Goal: Task Accomplishment & Management: Manage account settings

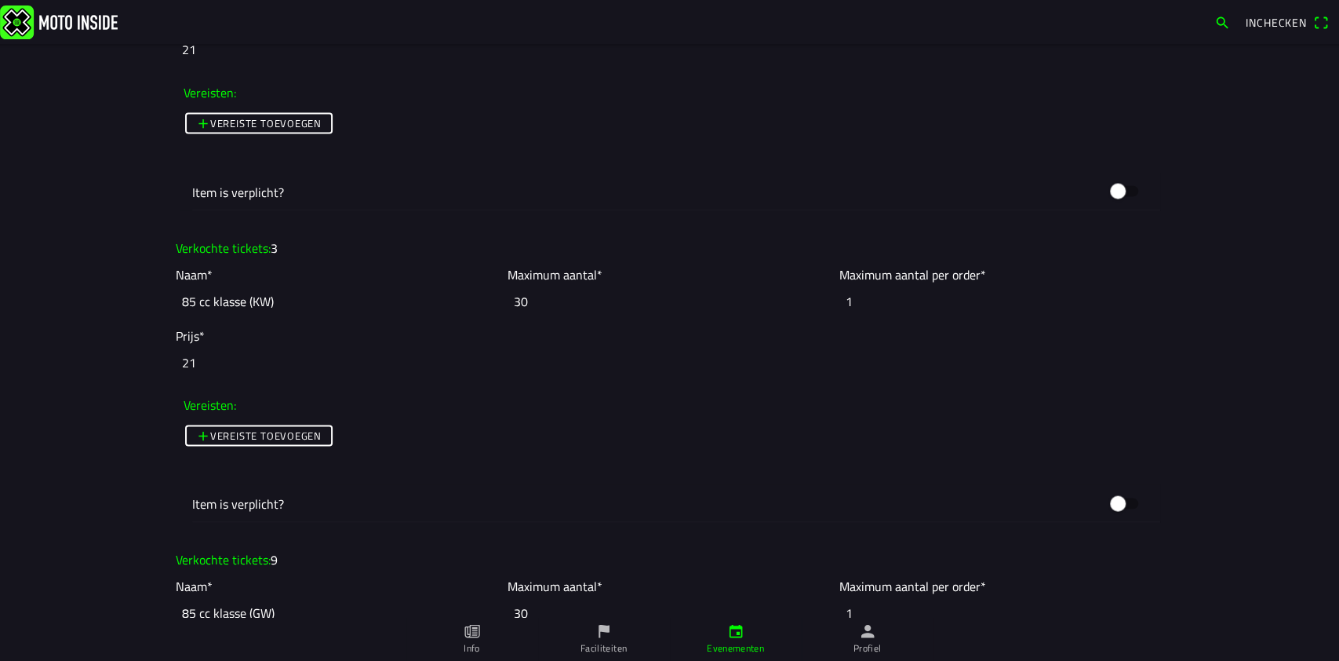
scroll to position [1883, 0]
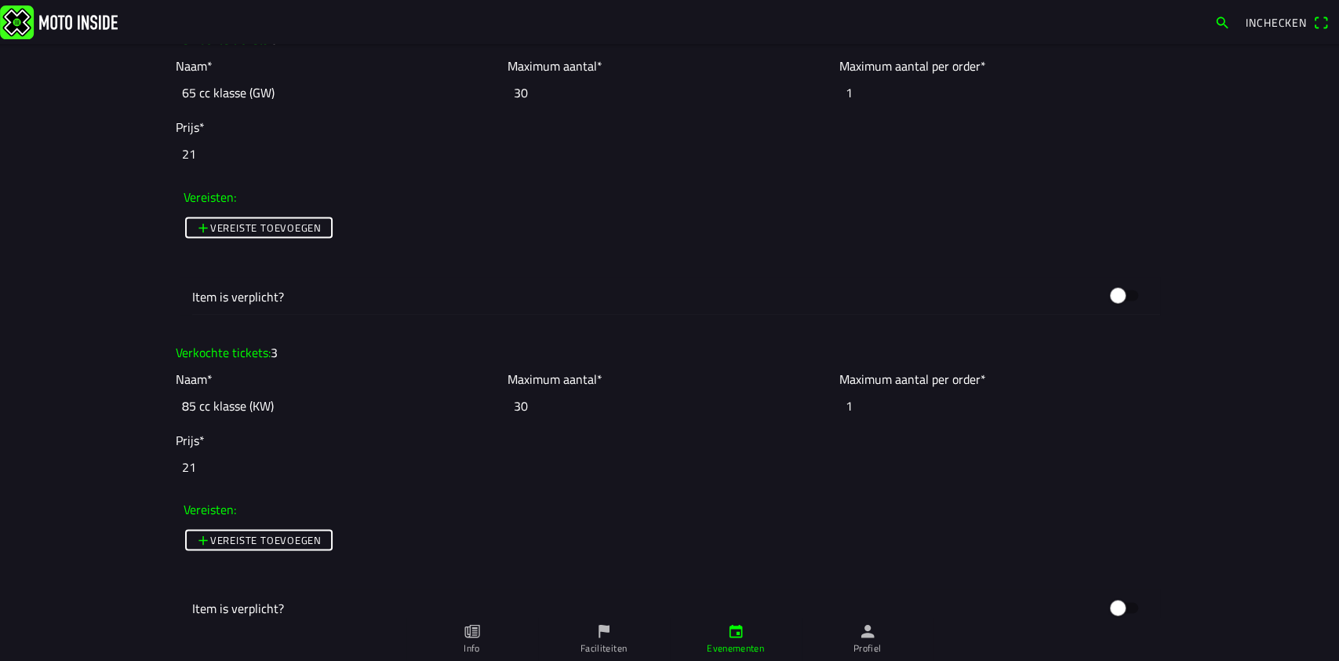
click at [859, 638] on icon "person" at bounding box center [867, 630] width 17 height 17
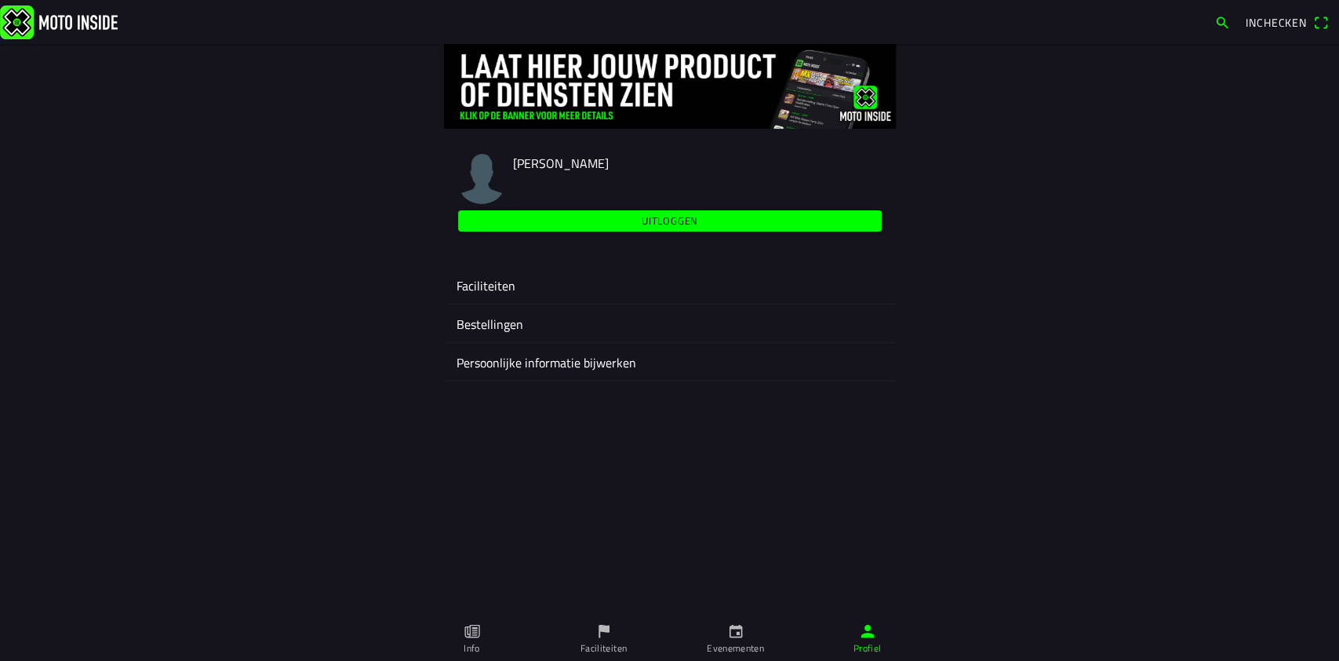
click at [524, 358] on ion-label "Persoonlijke informatie bijwerken" at bounding box center [670, 362] width 427 height 19
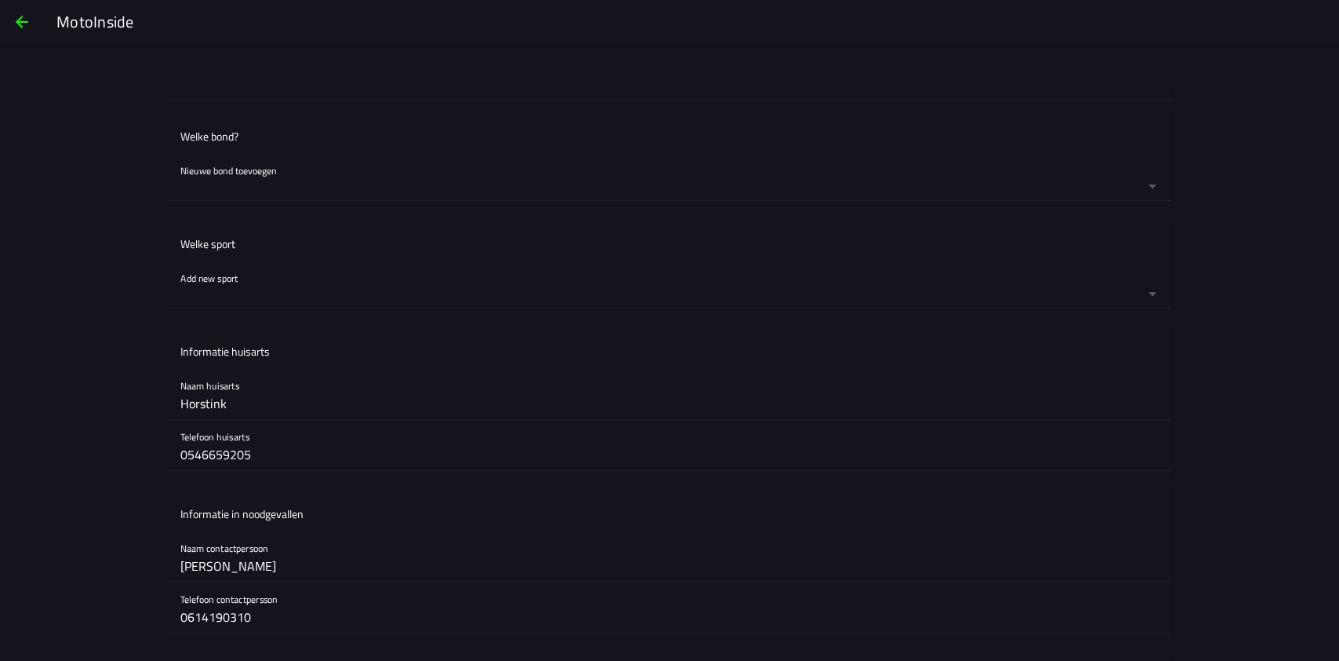
scroll to position [471, 0]
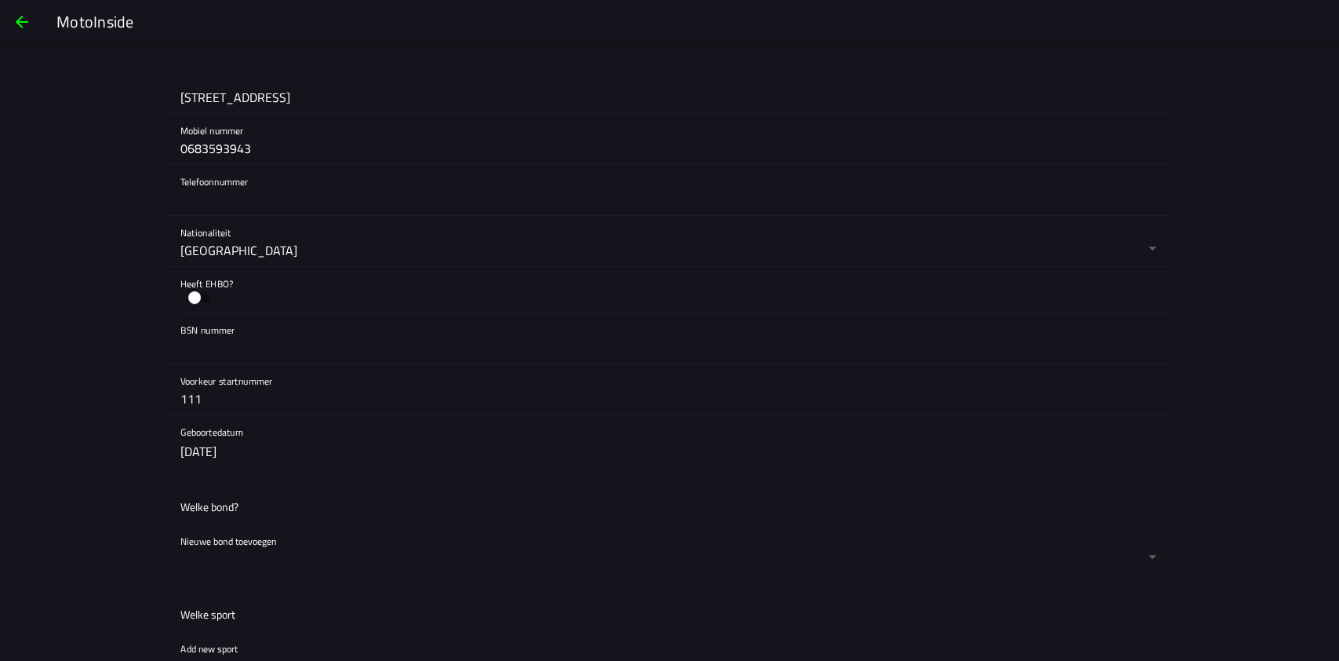
click at [21, 19] on span "button" at bounding box center [22, 22] width 19 height 38
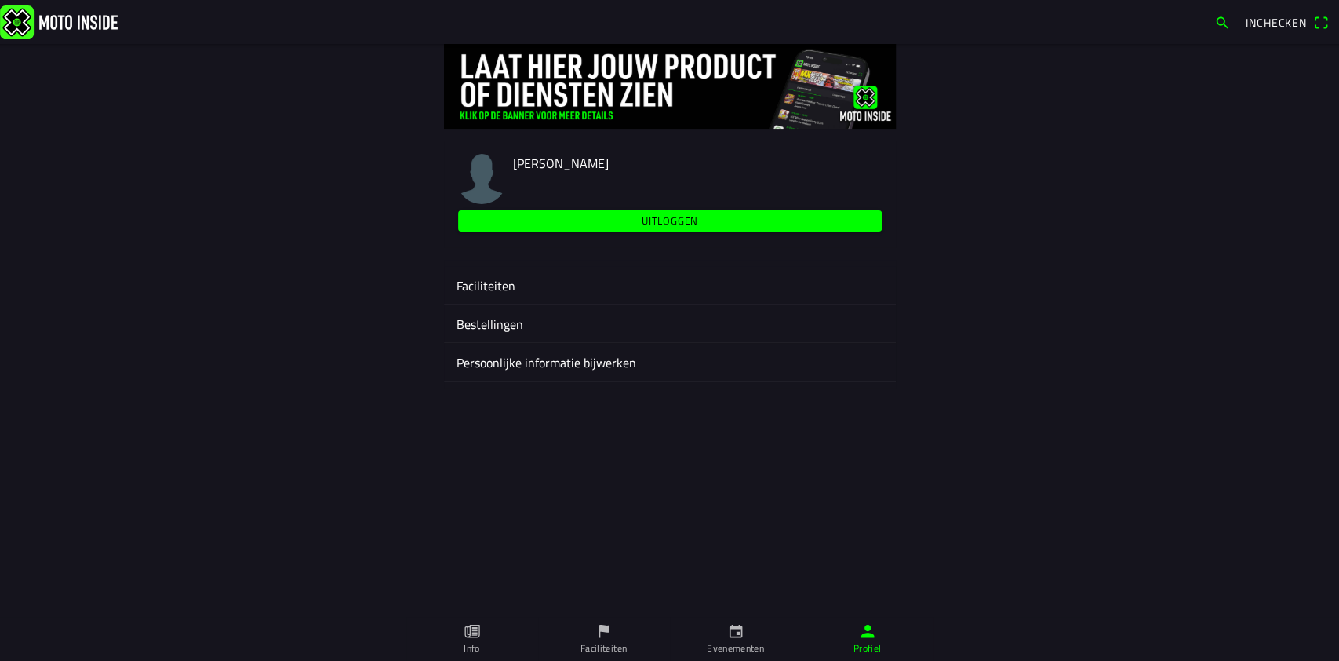
click at [595, 629] on icon "flag" at bounding box center [603, 630] width 17 height 17
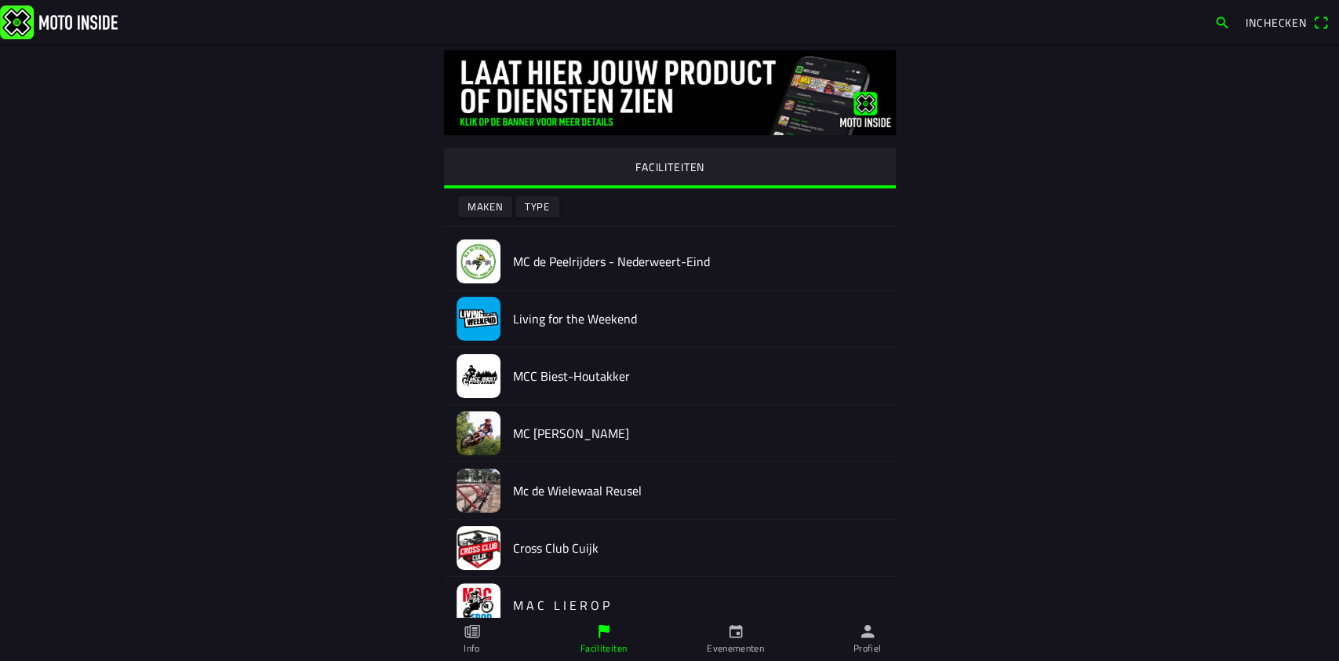
click at [46, 17] on img at bounding box center [59, 22] width 118 height 34
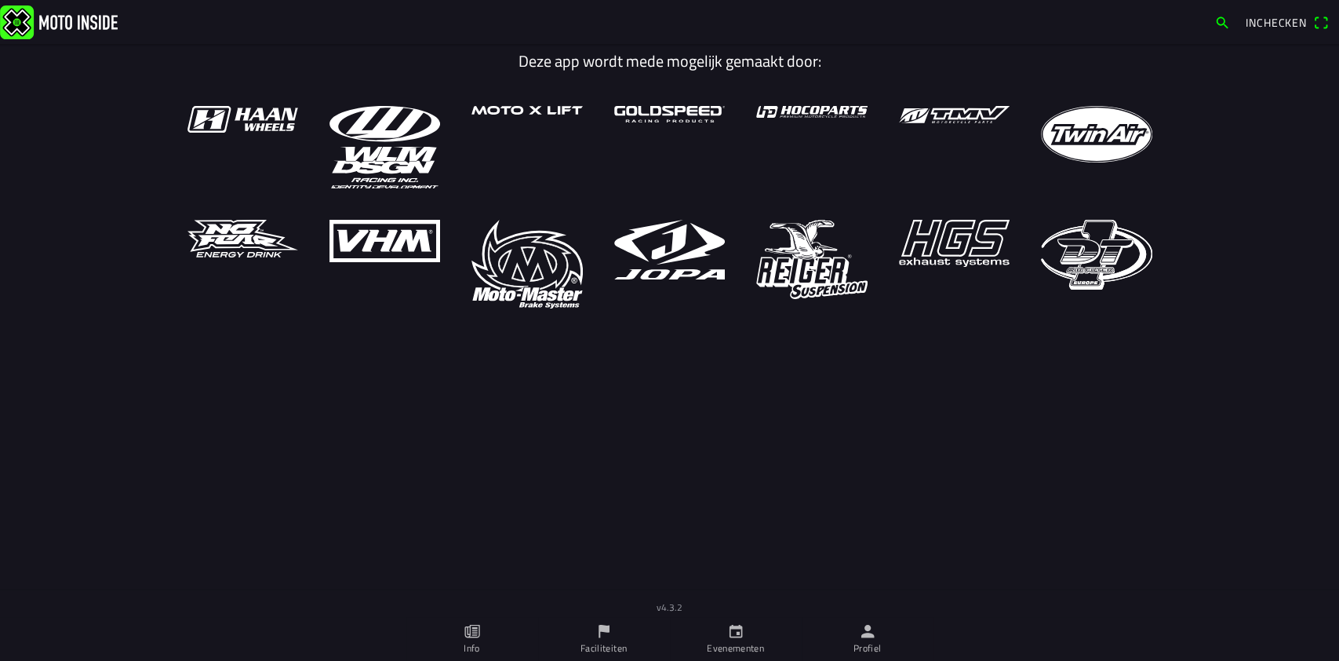
click at [869, 632] on icon "person" at bounding box center [867, 630] width 17 height 17
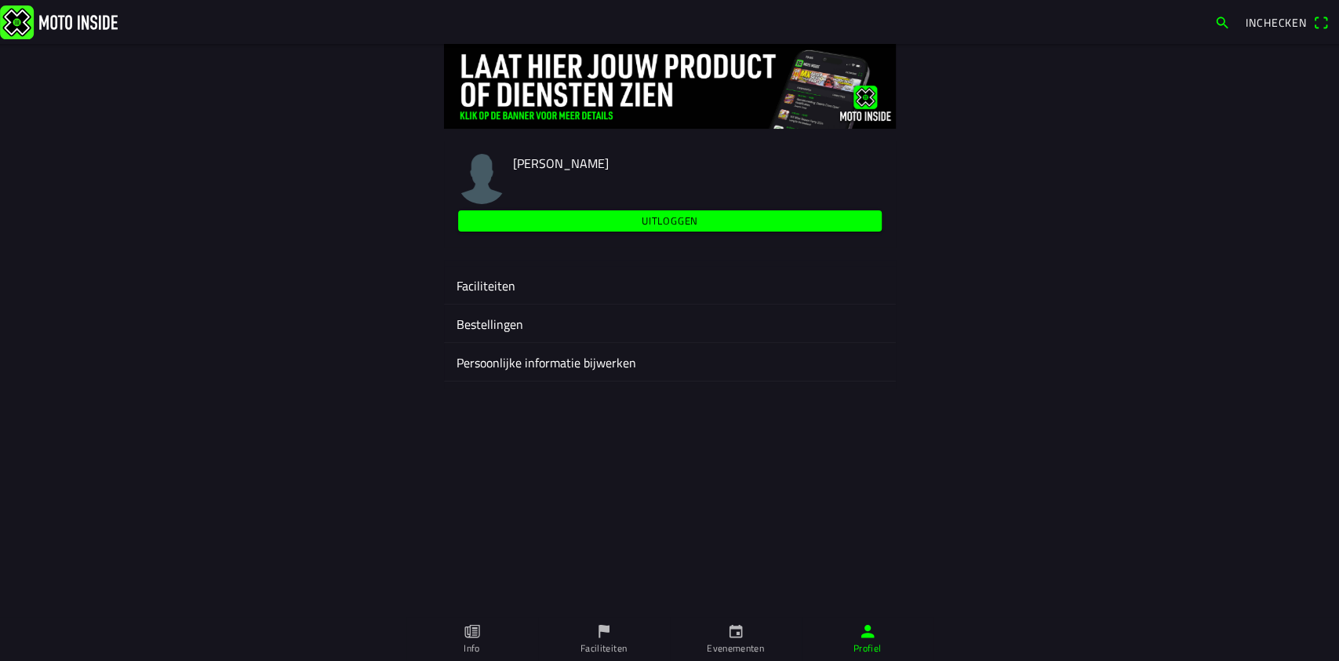
click at [481, 281] on ion-label "Faciliteiten" at bounding box center [670, 285] width 427 height 19
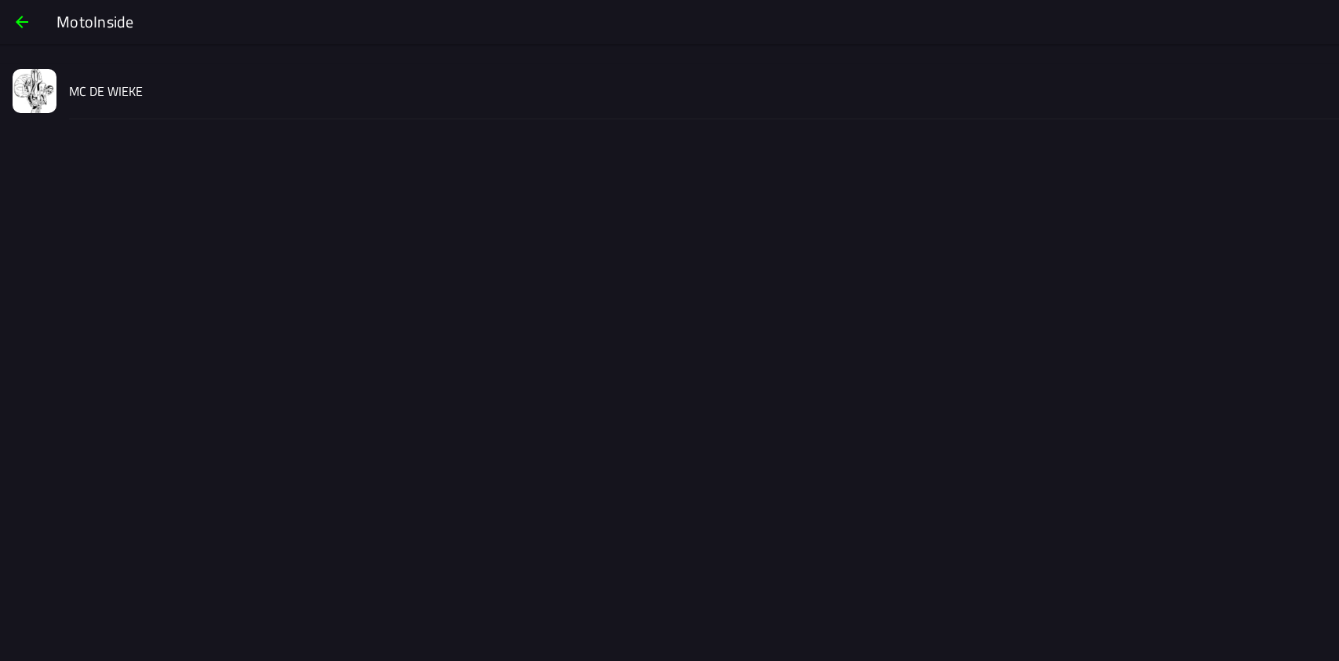
click at [0, 0] on slot "MC DE WIEKE" at bounding box center [0, 0] width 0 height 0
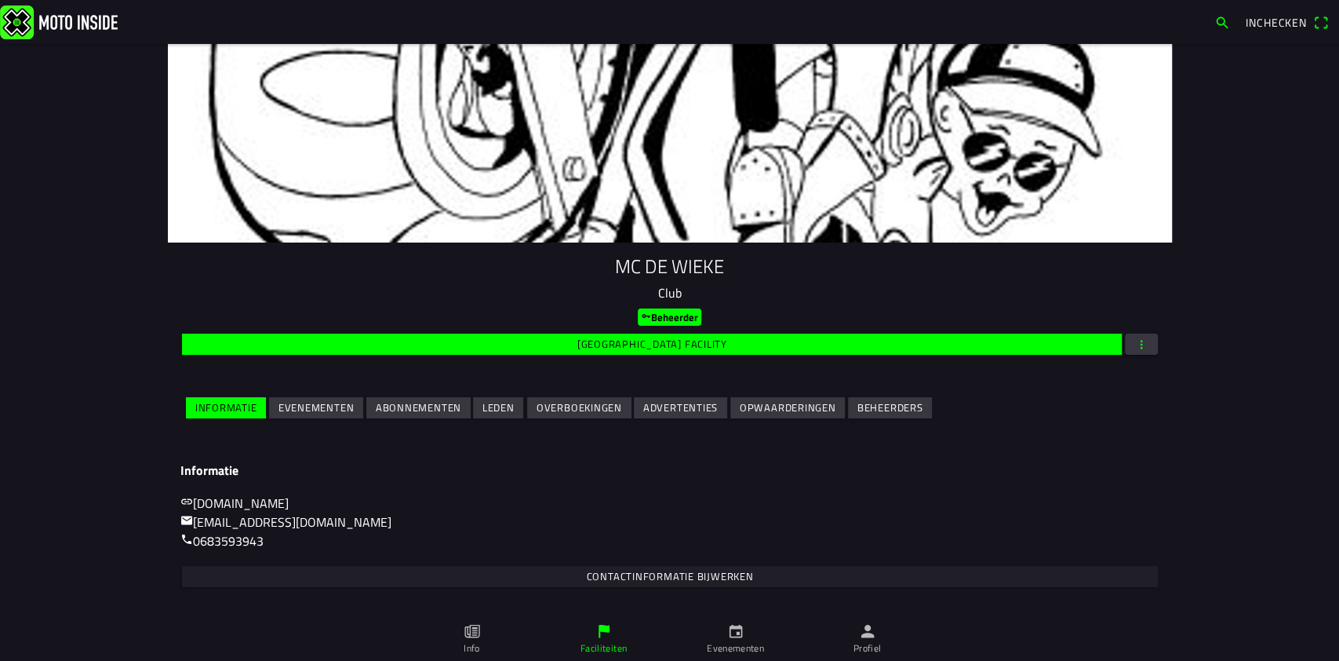
click at [0, 0] on slot "Beheerders" at bounding box center [0, 0] width 0 height 0
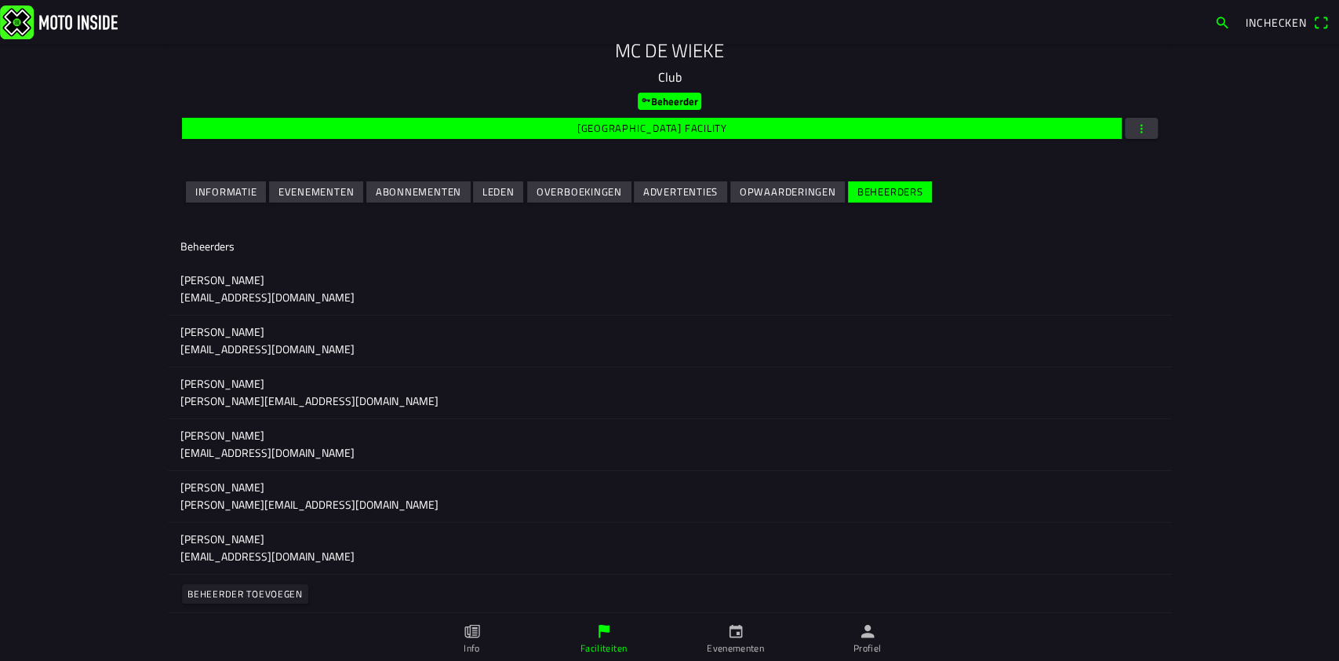
scroll to position [218, 0]
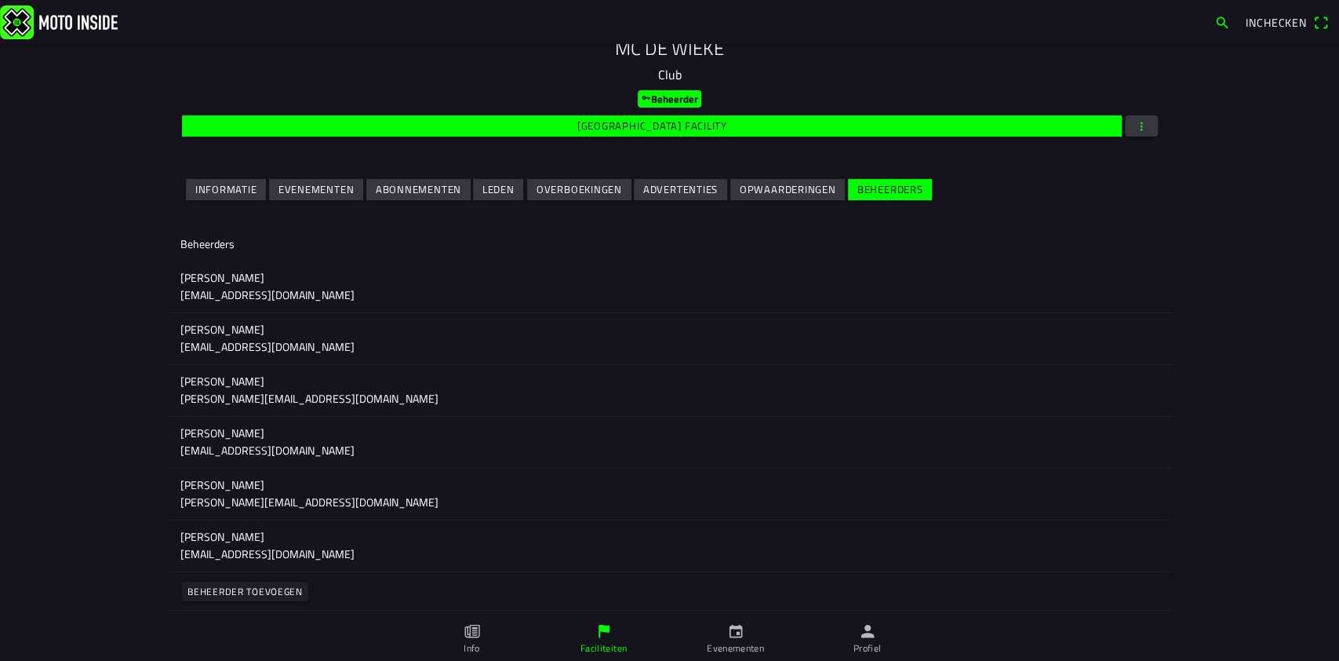
click at [211, 446] on p "[EMAIL_ADDRESS][DOMAIN_NAME]" at bounding box center [669, 450] width 979 height 16
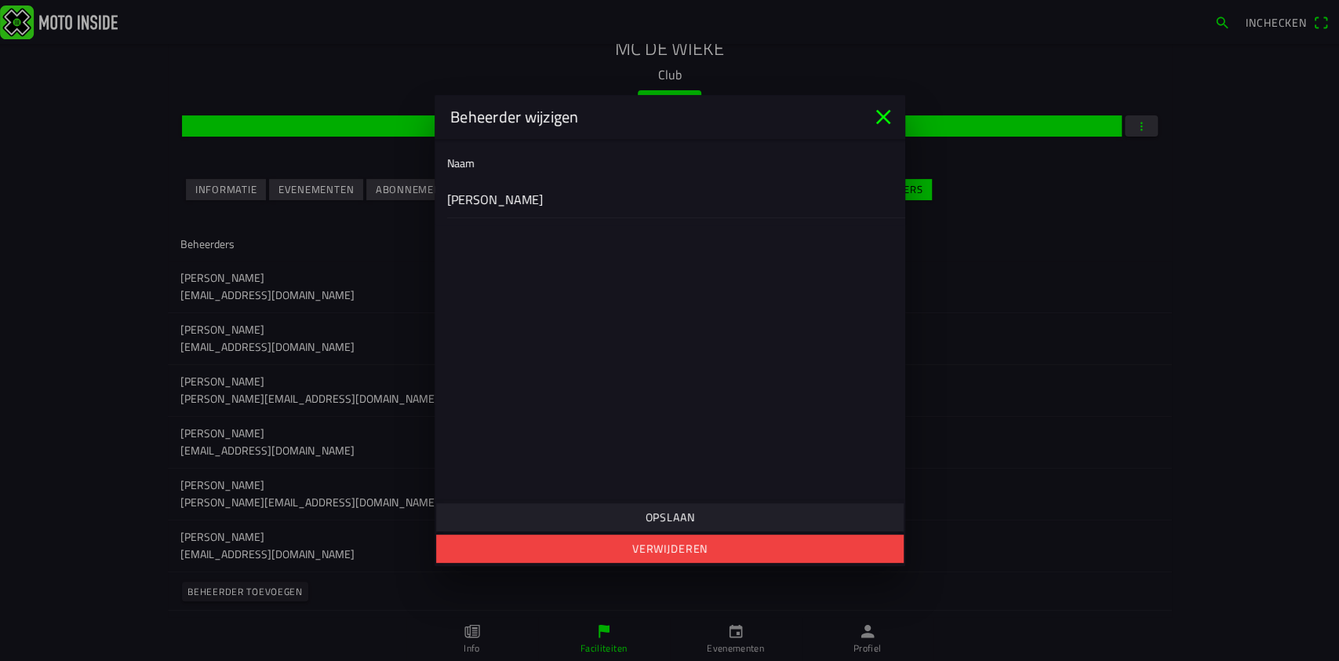
click at [482, 198] on ion-label "[PERSON_NAME]" at bounding box center [670, 199] width 446 height 19
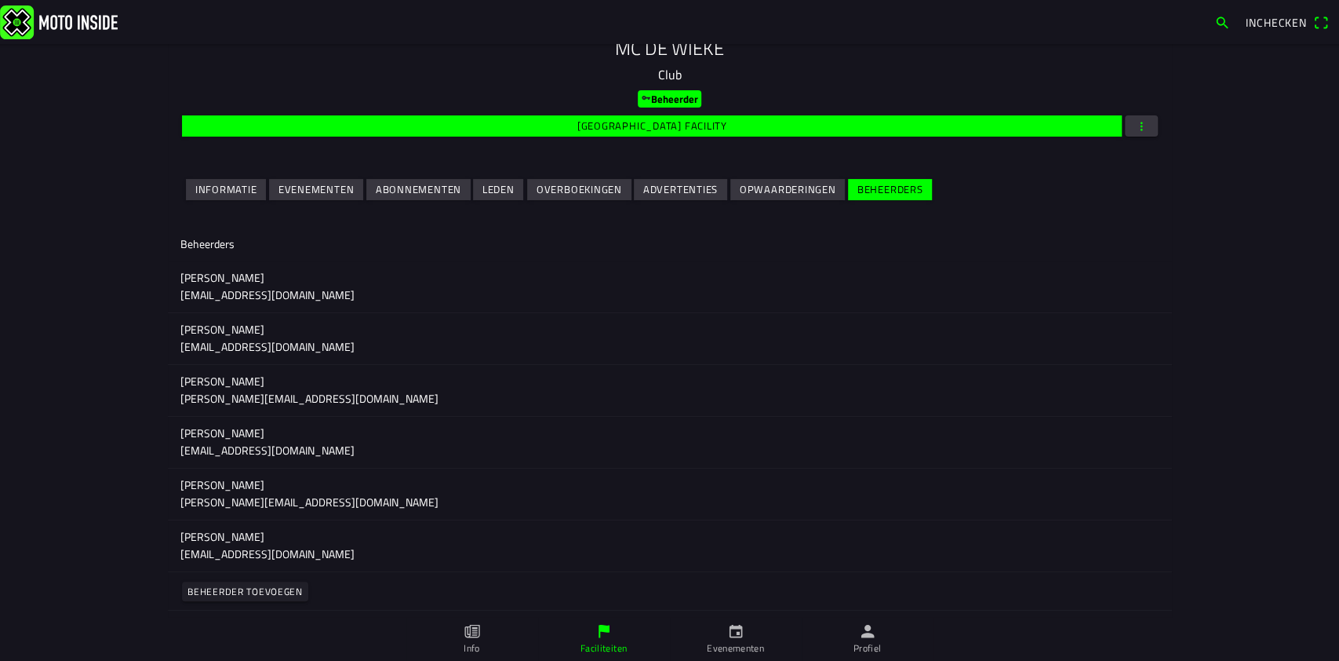
click at [99, 470] on ion-backdrop at bounding box center [669, 330] width 1339 height 661
click at [868, 626] on icon "person" at bounding box center [867, 631] width 13 height 13
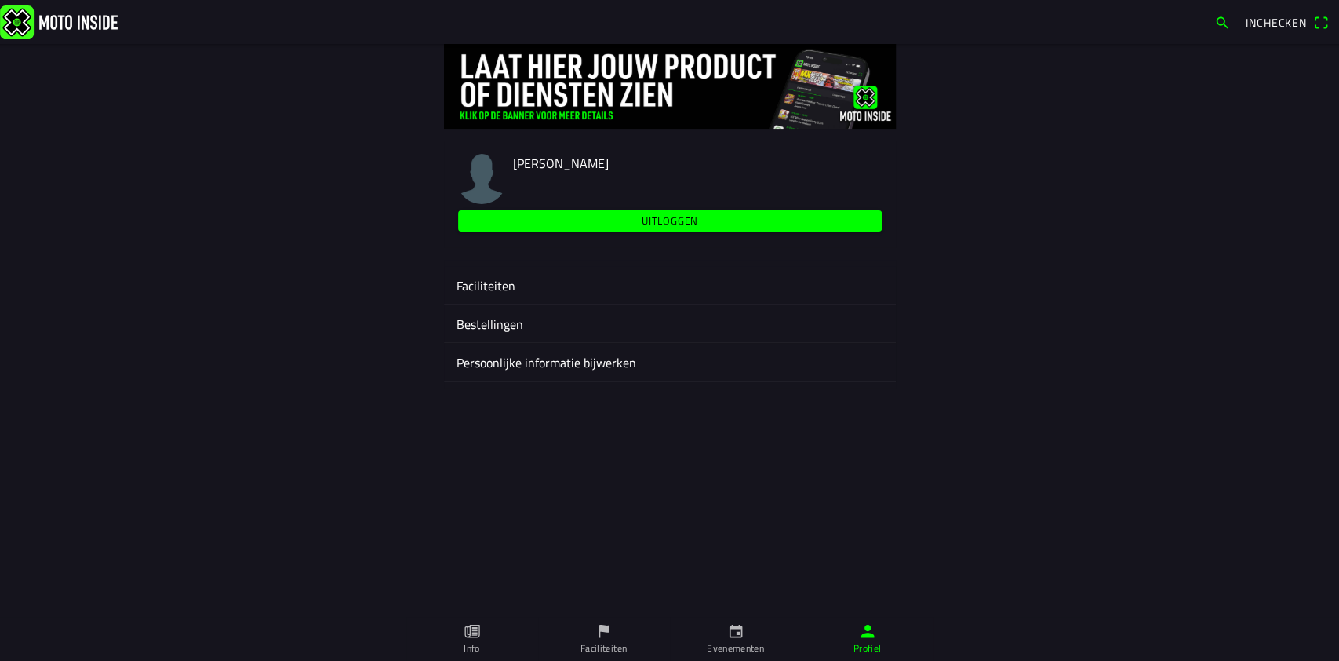
click at [488, 281] on ion-label "Faciliteiten" at bounding box center [670, 285] width 427 height 19
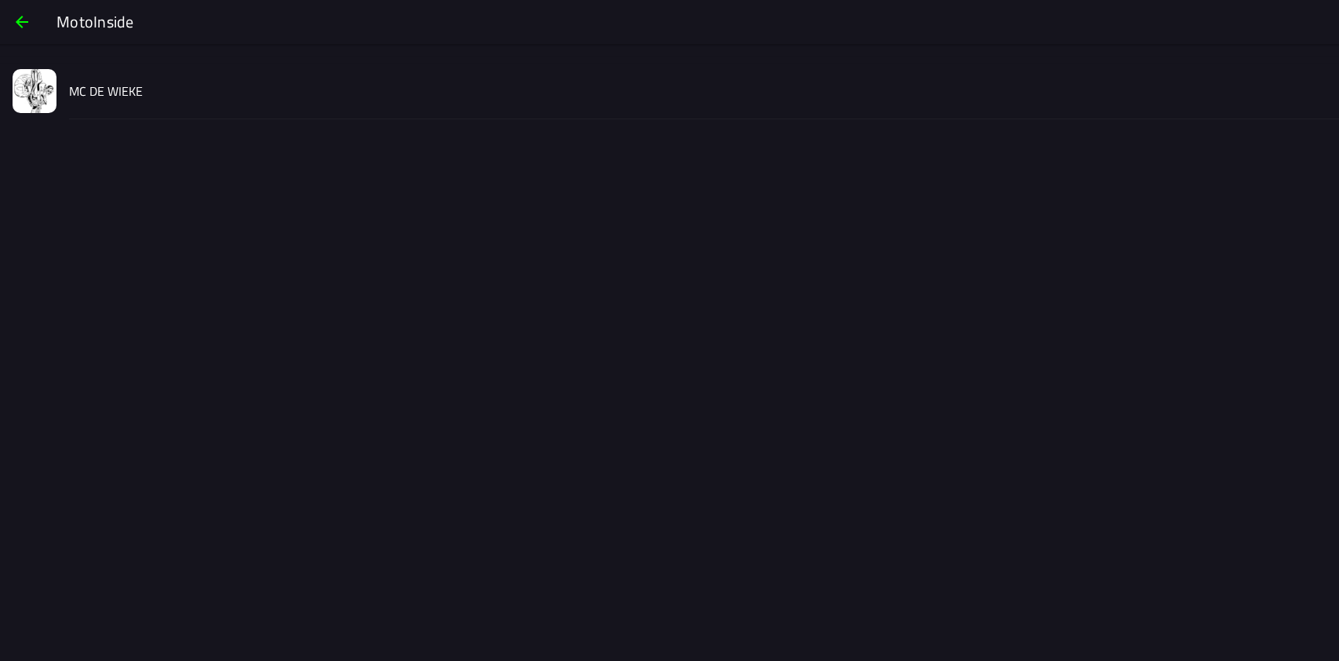
click at [109, 77] on div "MC DE WIEKE" at bounding box center [698, 91] width 1258 height 56
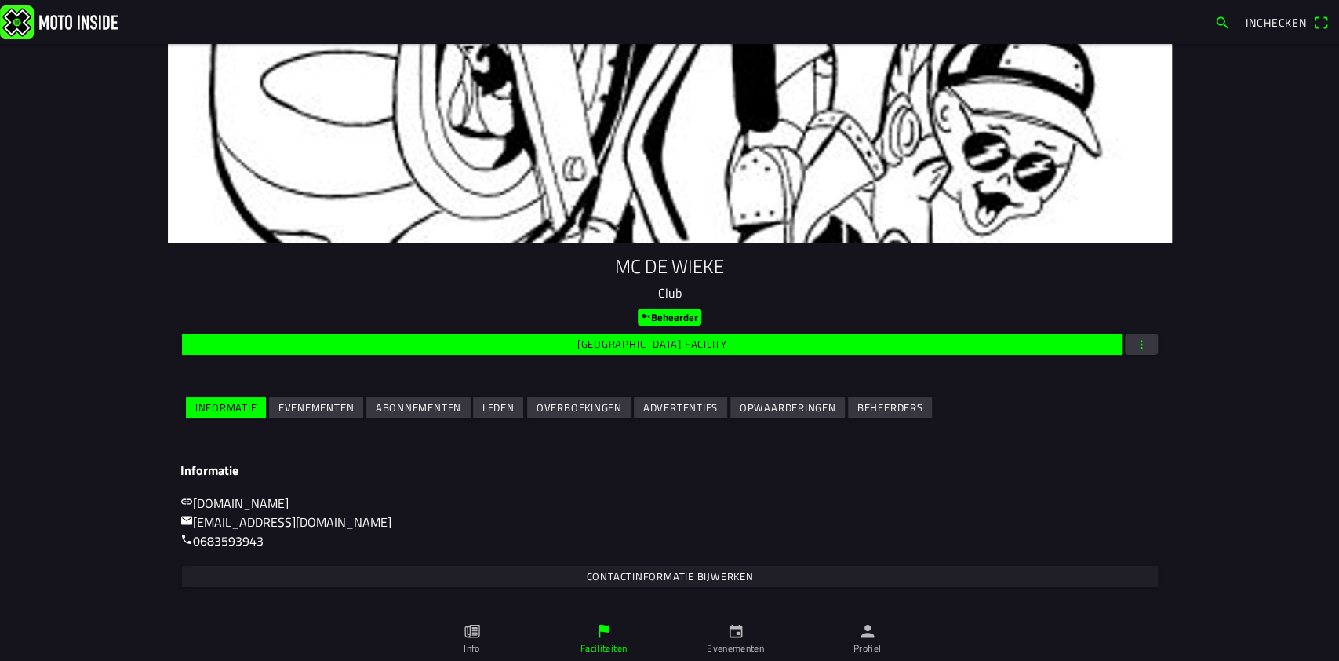
click at [289, 397] on span "Evenementen" at bounding box center [316, 407] width 76 height 21
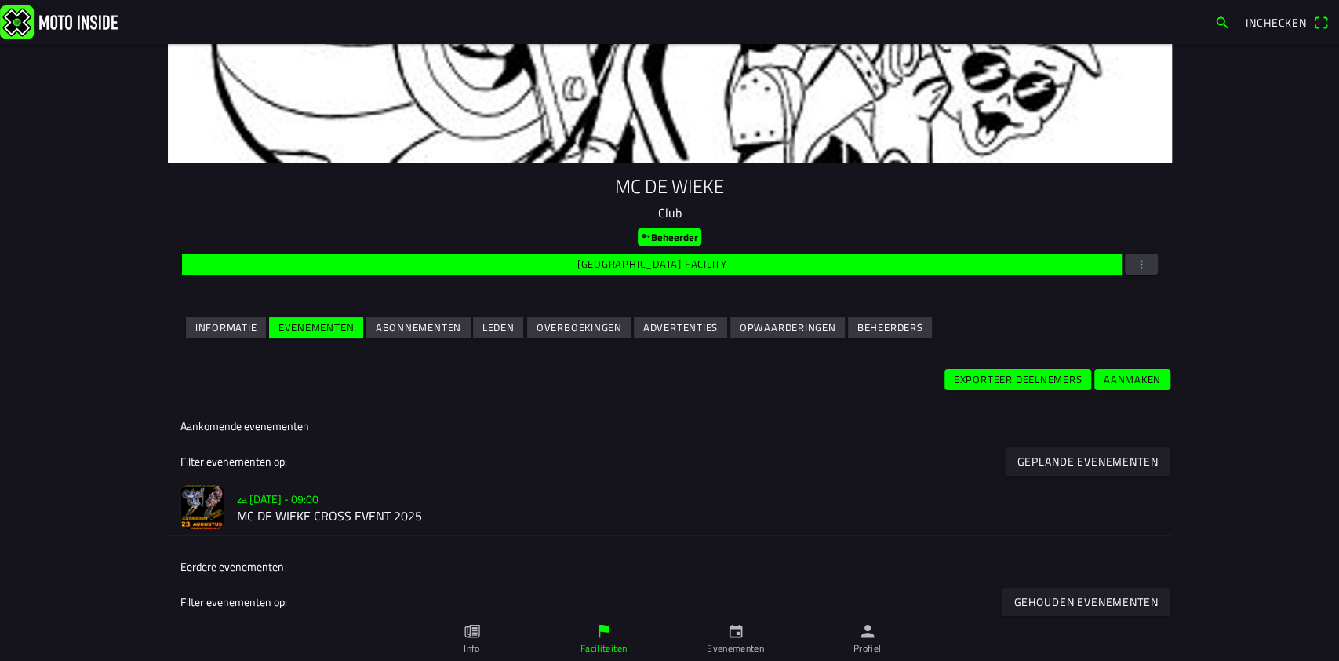
scroll to position [163, 0]
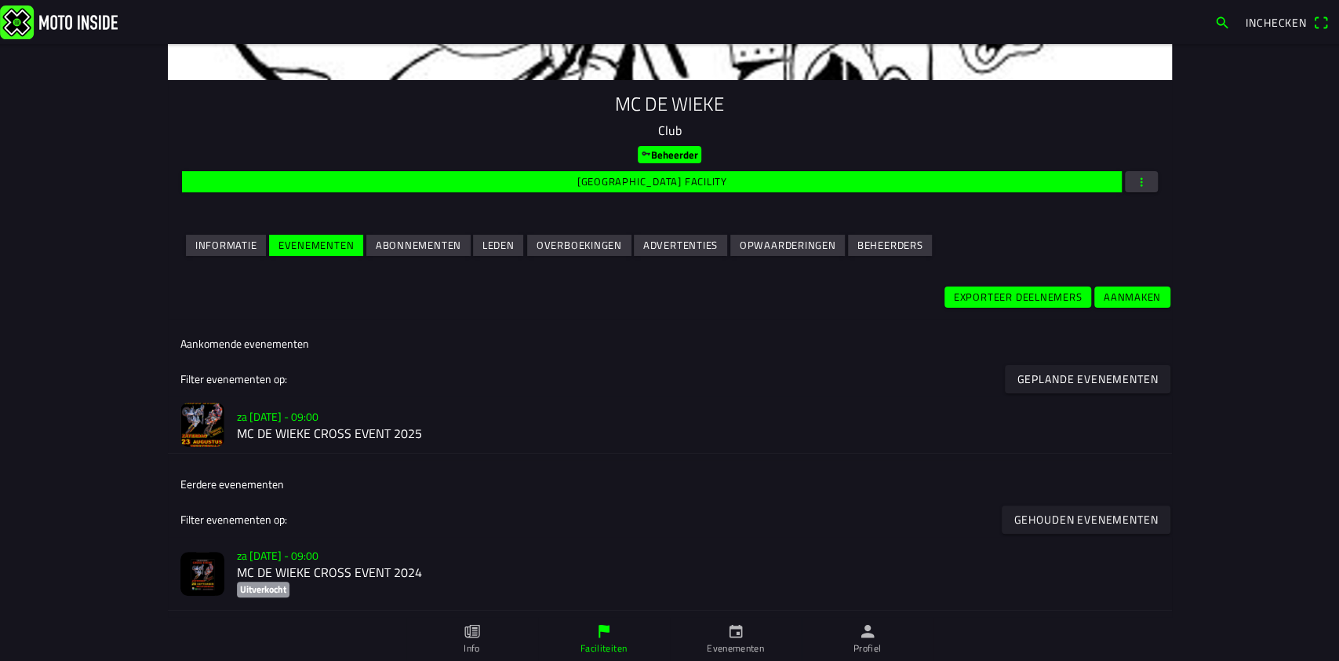
click at [304, 426] on h2 "MC DE WIEKE CROSS EVENT 2025" at bounding box center [698, 433] width 923 height 15
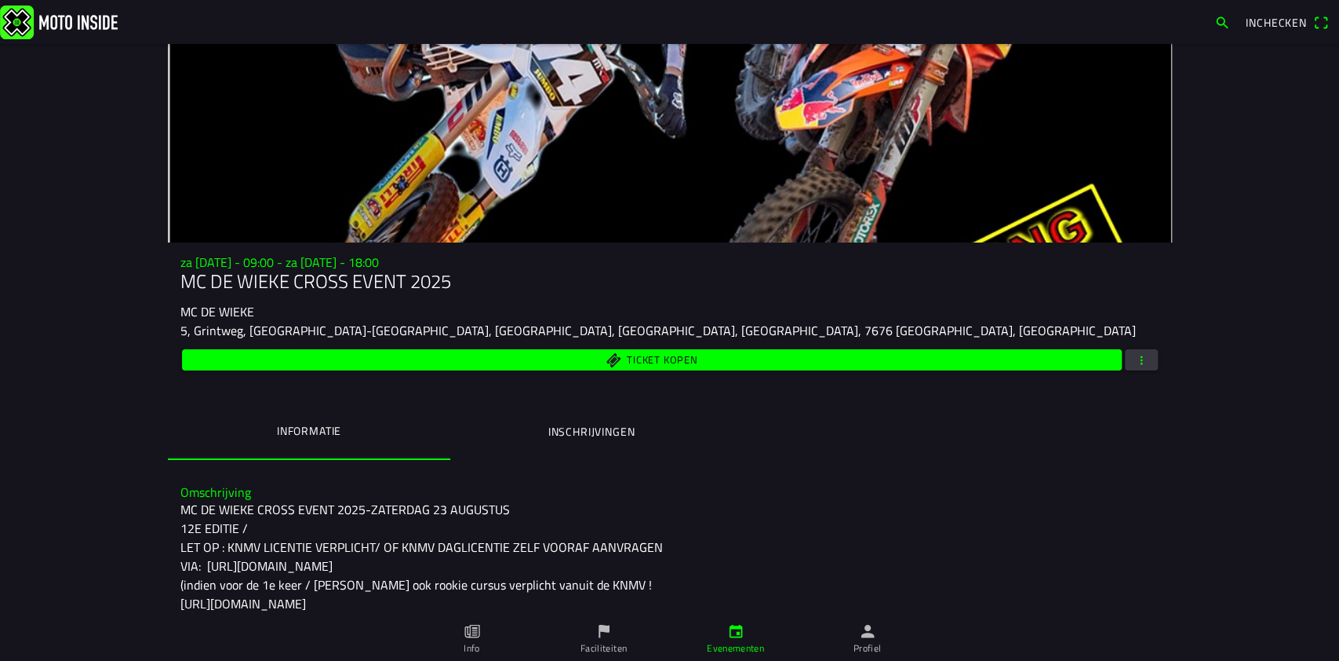
click at [1136, 356] on span "button" at bounding box center [1141, 359] width 14 height 21
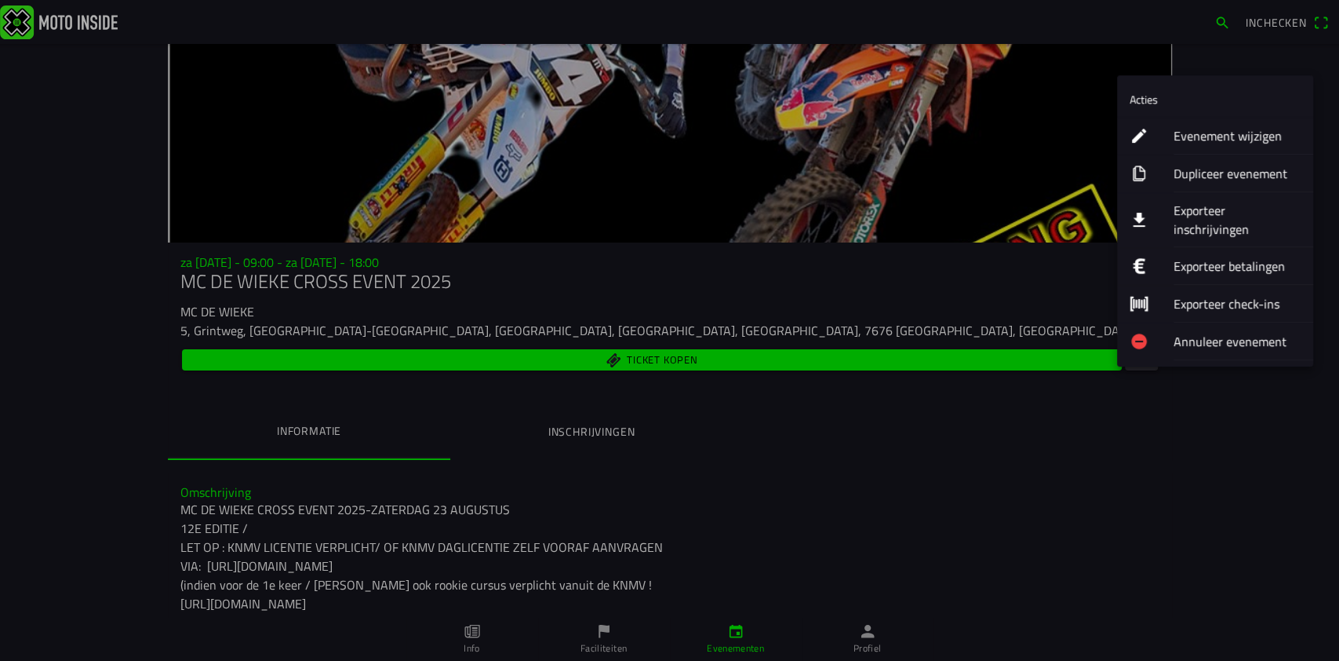
click at [1215, 201] on ion-label "Exporteer inschrijvingen" at bounding box center [1237, 220] width 127 height 38
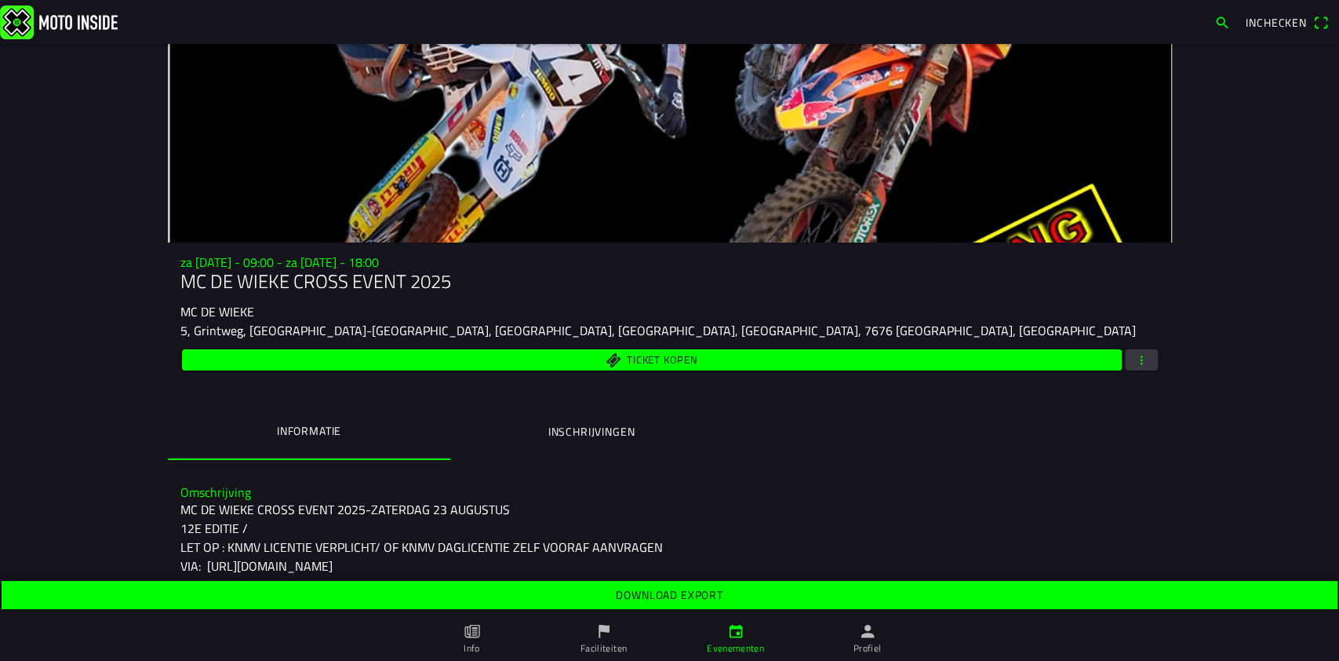
click at [0, 0] on slot "Download export" at bounding box center [0, 0] width 0 height 0
click at [1125, 354] on button "button" at bounding box center [1141, 359] width 33 height 21
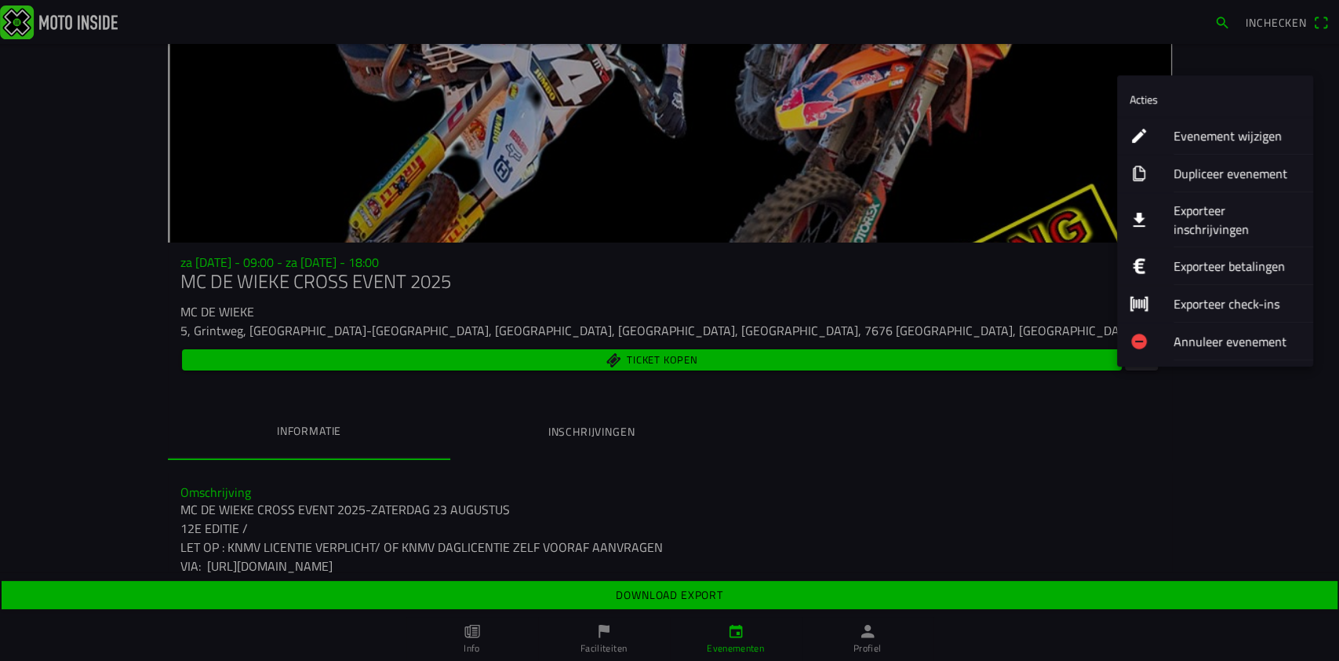
click at [1192, 131] on ion-label "Evenement wijzigen" at bounding box center [1237, 135] width 127 height 19
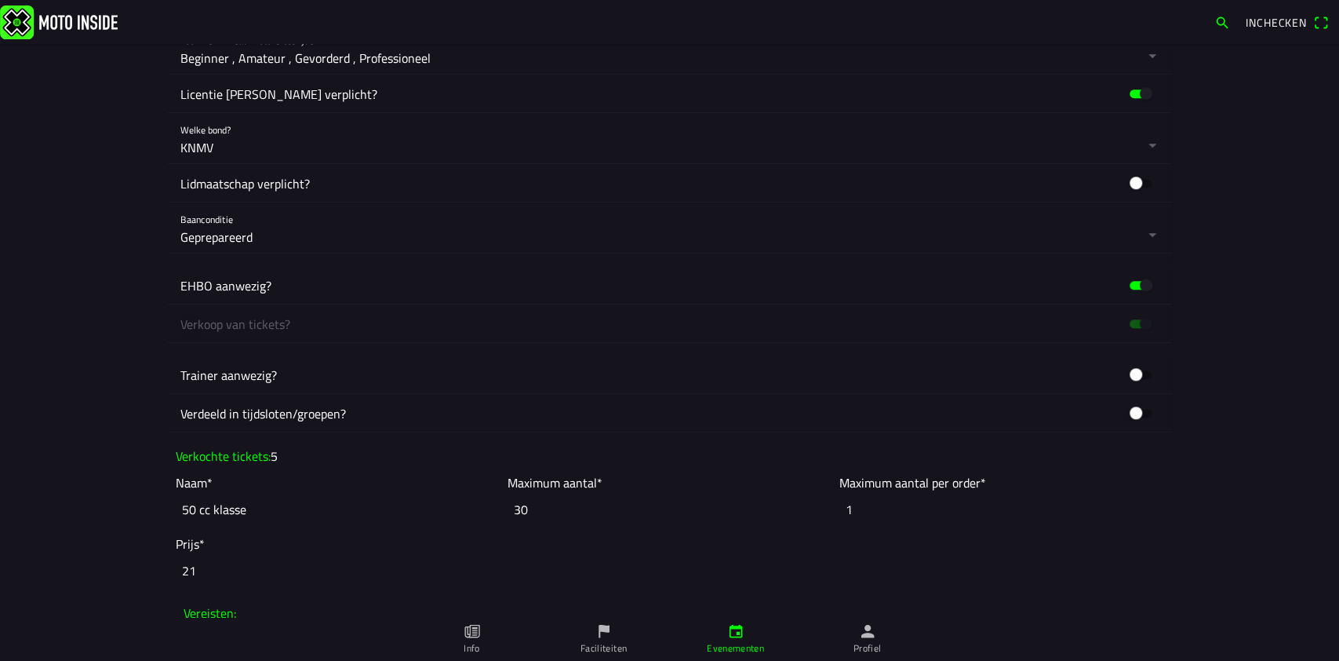
scroll to position [941, 0]
